Goal: Task Accomplishment & Management: Use online tool/utility

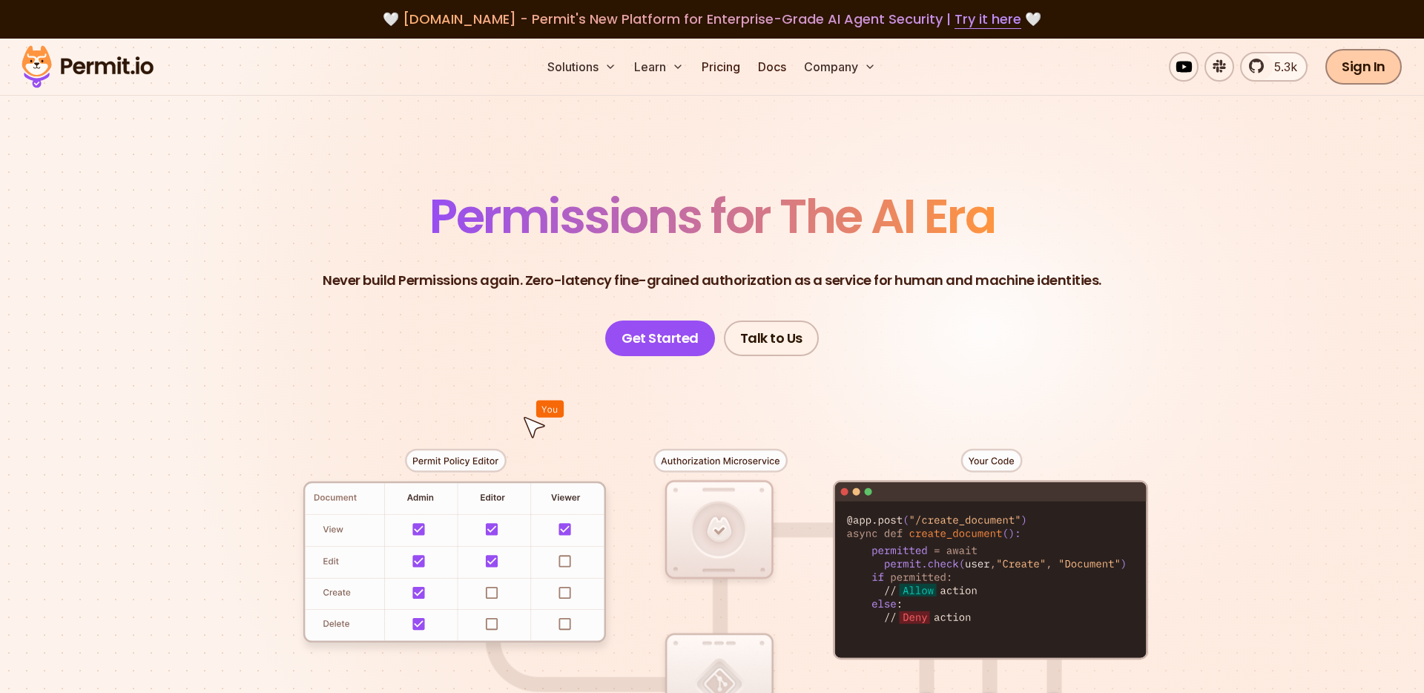
click at [1381, 67] on link "Sign In" at bounding box center [1363, 67] width 76 height 36
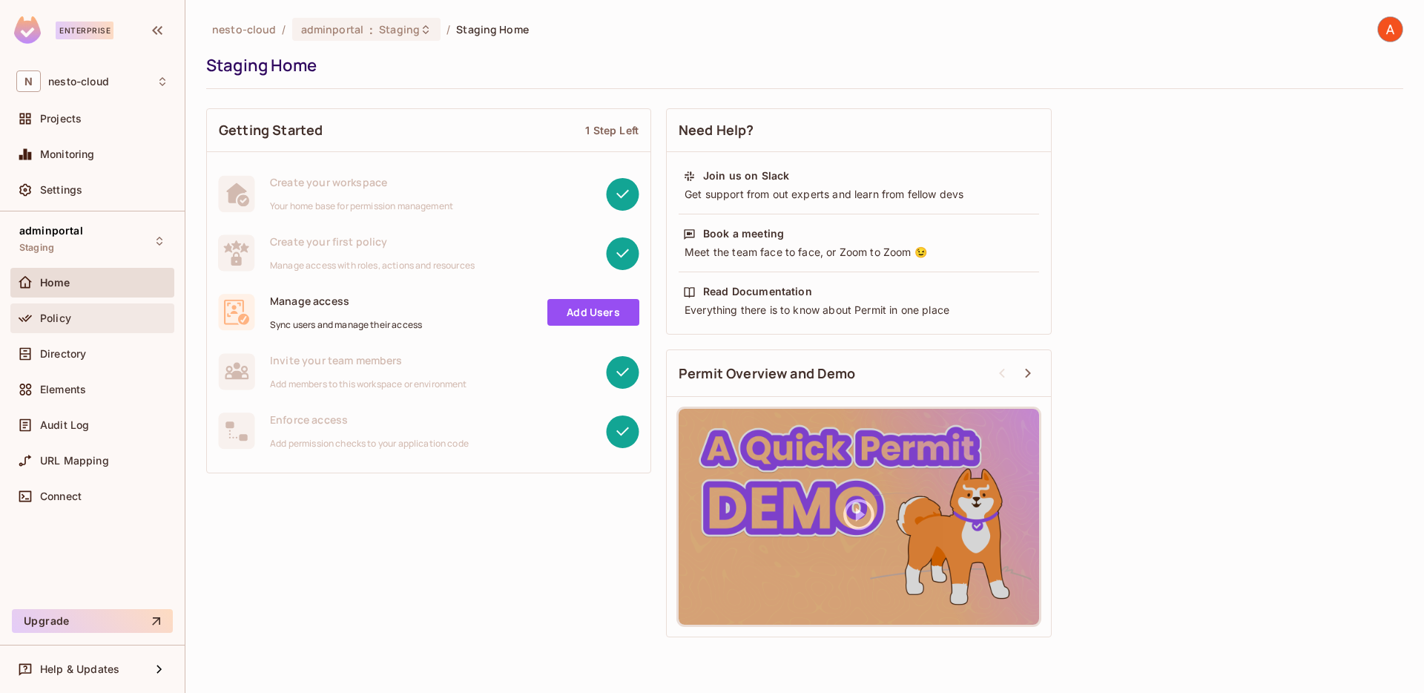
click at [79, 322] on div "Policy" at bounding box center [104, 318] width 128 height 12
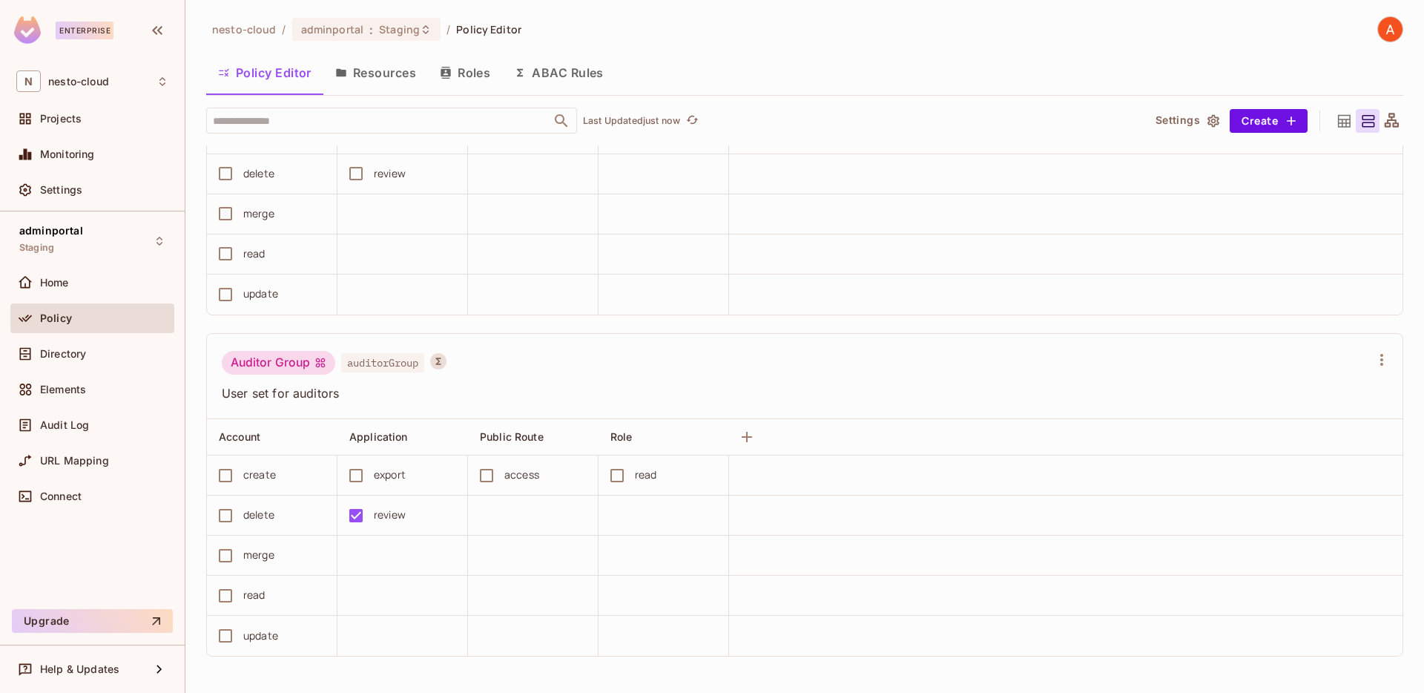
scroll to position [1, 0]
